Goal: Task Accomplishment & Management: Manage account settings

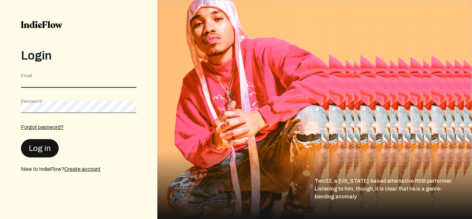
type input "[EMAIL_ADDRESS][DOMAIN_NAME]"
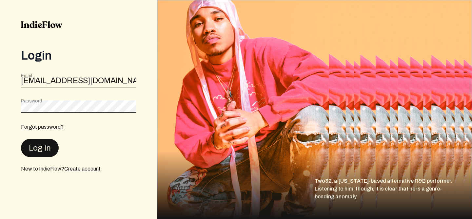
click at [51, 140] on button "Log in" at bounding box center [40, 148] width 38 height 18
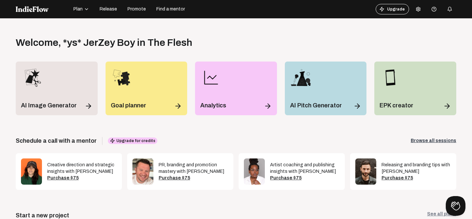
click at [116, 10] on span "Release" at bounding box center [108, 9] width 17 height 7
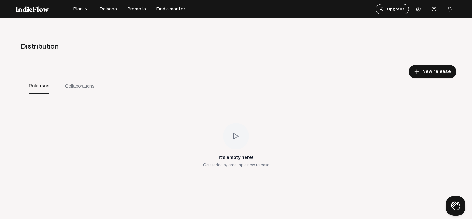
click at [74, 86] on div "Collaborations" at bounding box center [80, 86] width 30 height 7
click at [70, 86] on div "Collaborations" at bounding box center [80, 86] width 30 height 7
click at [38, 85] on div "Releases" at bounding box center [39, 86] width 20 height 16
click at [85, 7] on icon "button" at bounding box center [86, 9] width 5 height 5
click at [94, 28] on div "Track library" at bounding box center [91, 27] width 38 height 12
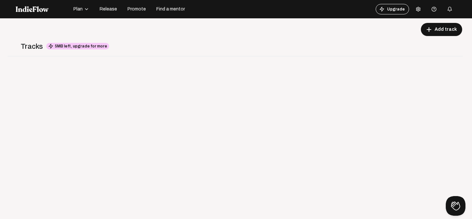
click at [41, 12] on img at bounding box center [32, 9] width 33 height 6
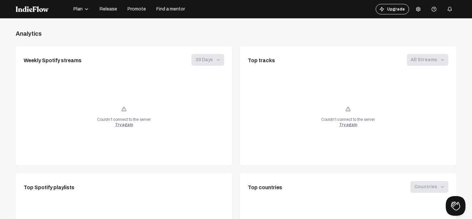
scroll to position [378, 0]
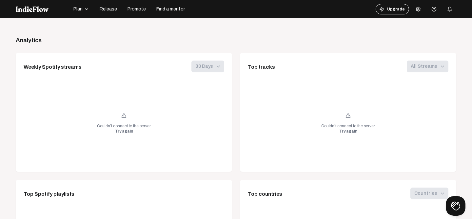
click at [123, 133] on div "Try again" at bounding box center [124, 131] width 18 height 5
click at [345, 136] on div "Couldn’t connect to the server Try again" at bounding box center [348, 123] width 201 height 83
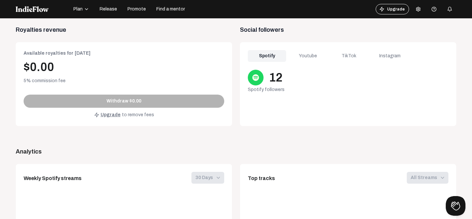
scroll to position [264, 0]
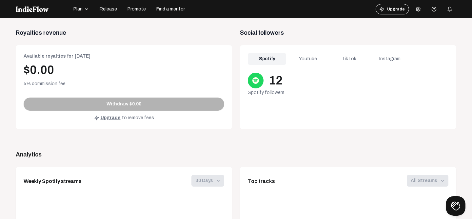
click at [309, 58] on div "Youtube" at bounding box center [308, 59] width 38 height 12
click at [358, 57] on div "TikTok" at bounding box center [349, 59] width 38 height 12
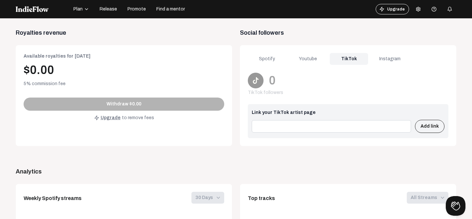
click at [382, 58] on div "Instagram" at bounding box center [390, 59] width 38 height 12
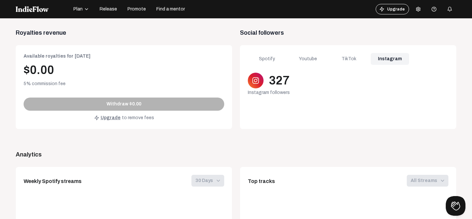
click at [416, 11] on icon at bounding box center [418, 9] width 5 height 5
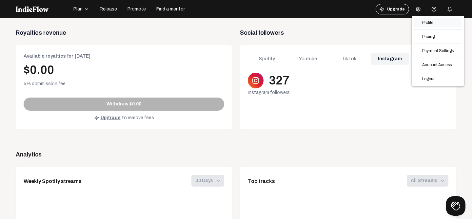
click at [429, 24] on link "Profile" at bounding box center [438, 22] width 47 height 9
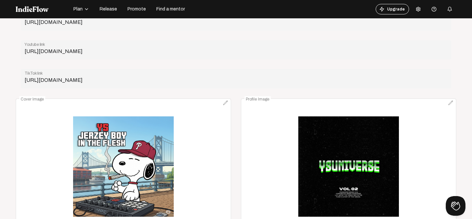
click at [390, 27] on div "https://open.spotify.com/artist/0eeLCJbnCT3BslYBXIgLTu Spotify link" at bounding box center [236, 20] width 423 height 21
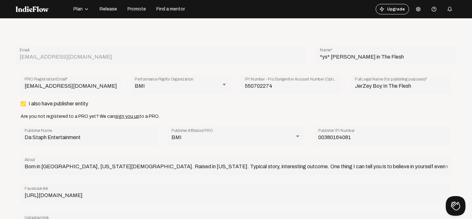
click at [419, 13] on button at bounding box center [418, 9] width 13 height 13
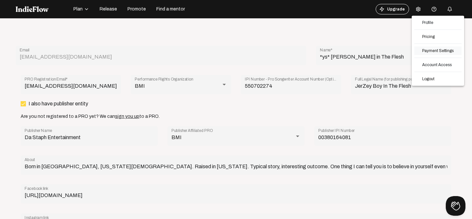
click at [435, 51] on link "Payment Settings" at bounding box center [438, 51] width 47 height 9
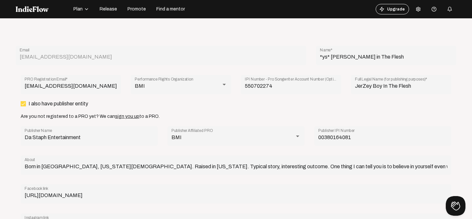
click at [419, 10] on icon at bounding box center [418, 9] width 5 height 5
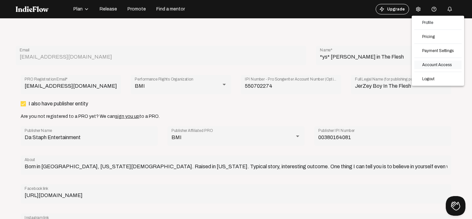
click at [439, 62] on link "Account Access" at bounding box center [438, 65] width 47 height 9
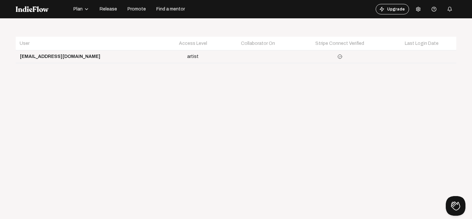
click at [418, 14] on button at bounding box center [418, 9] width 13 height 13
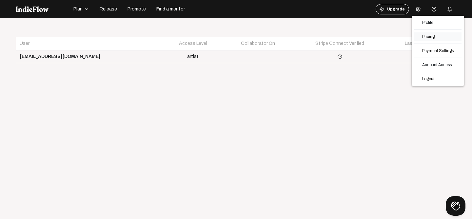
click at [430, 38] on link "Pricing" at bounding box center [438, 36] width 47 height 9
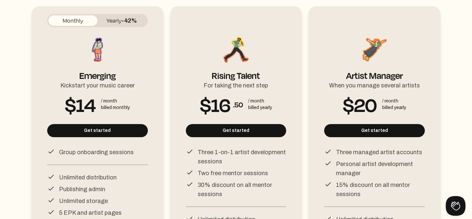
scroll to position [90, 0]
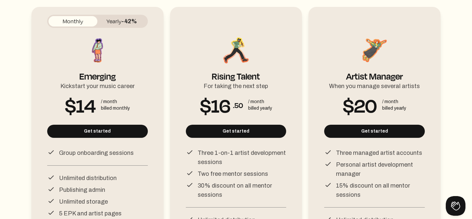
click at [108, 25] on button "Yearly -42%" at bounding box center [121, 21] width 49 height 10
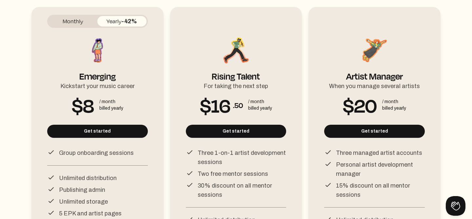
click at [69, 23] on button "Monthly" at bounding box center [73, 21] width 49 height 10
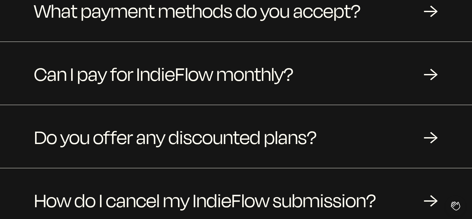
scroll to position [817, 0]
